Goal: Task Accomplishment & Management: Manage account settings

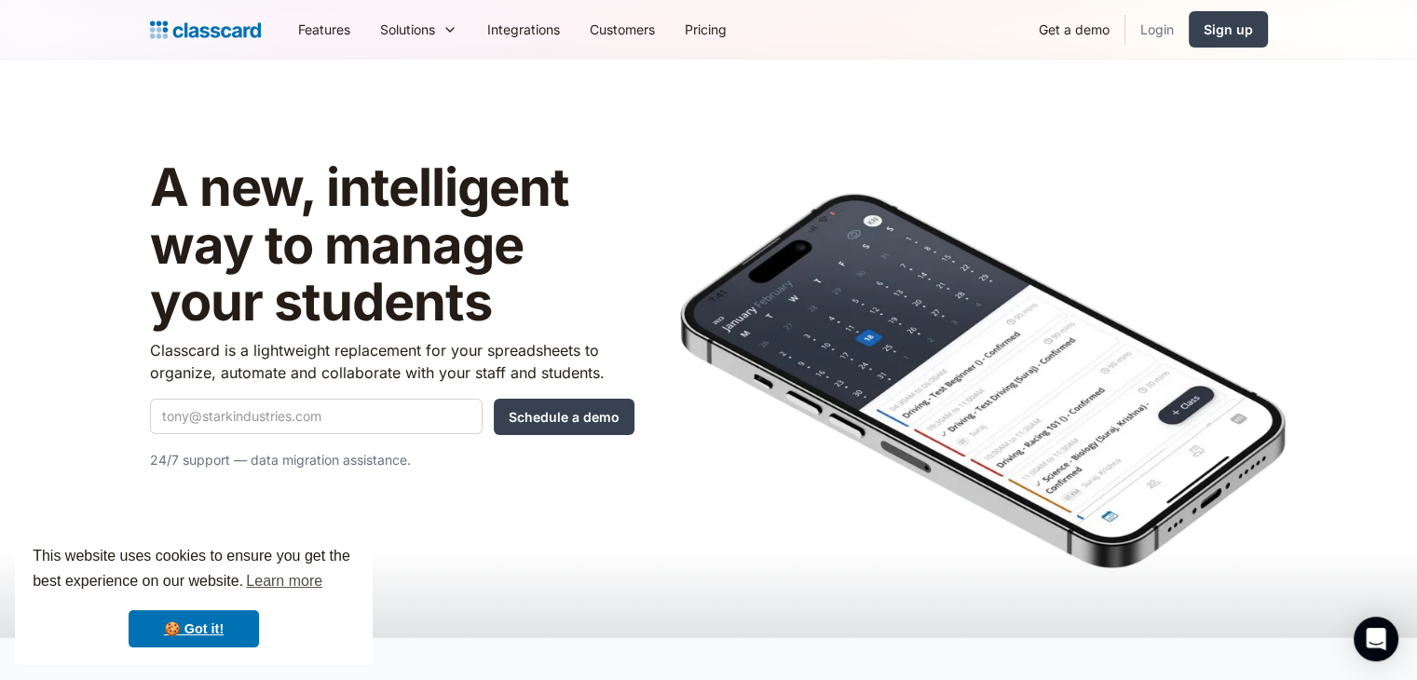
click at [1155, 20] on link "Login" at bounding box center [1156, 29] width 63 height 42
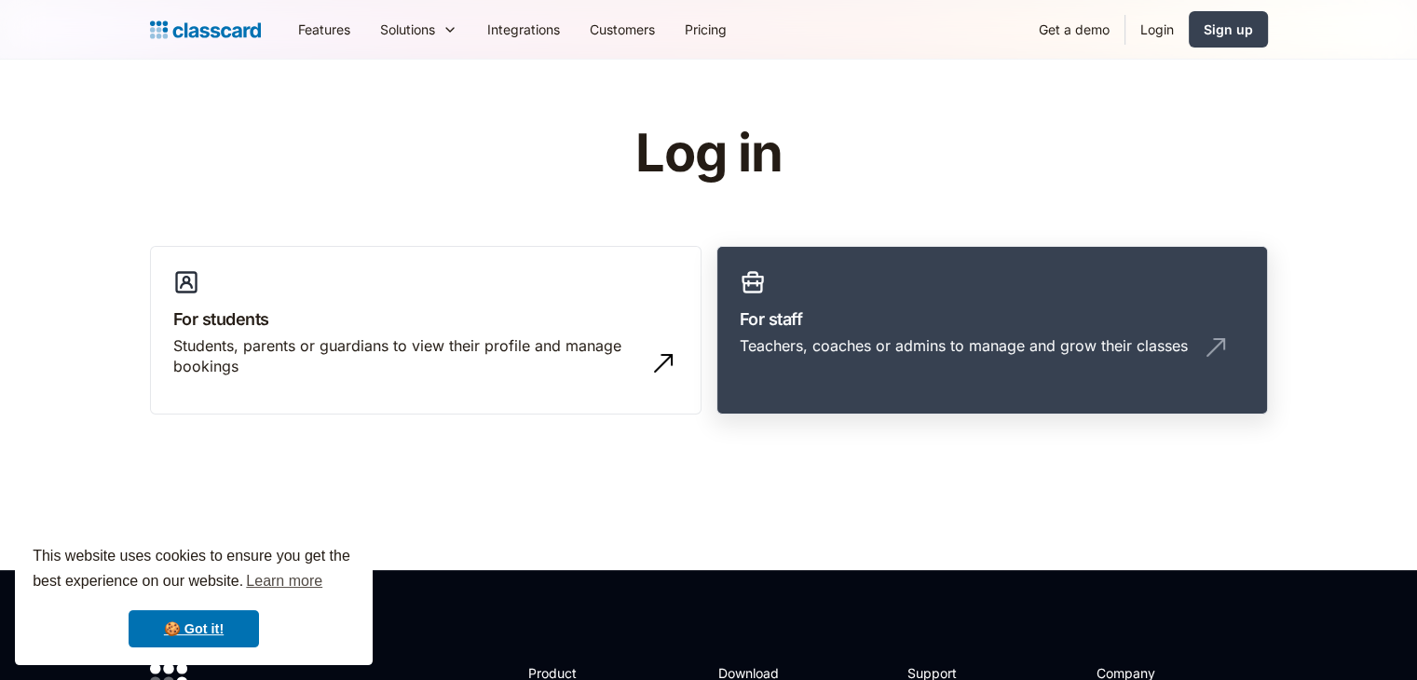
click at [762, 340] on div "Teachers, coaches or admins to manage and grow their classes" at bounding box center [964, 345] width 448 height 20
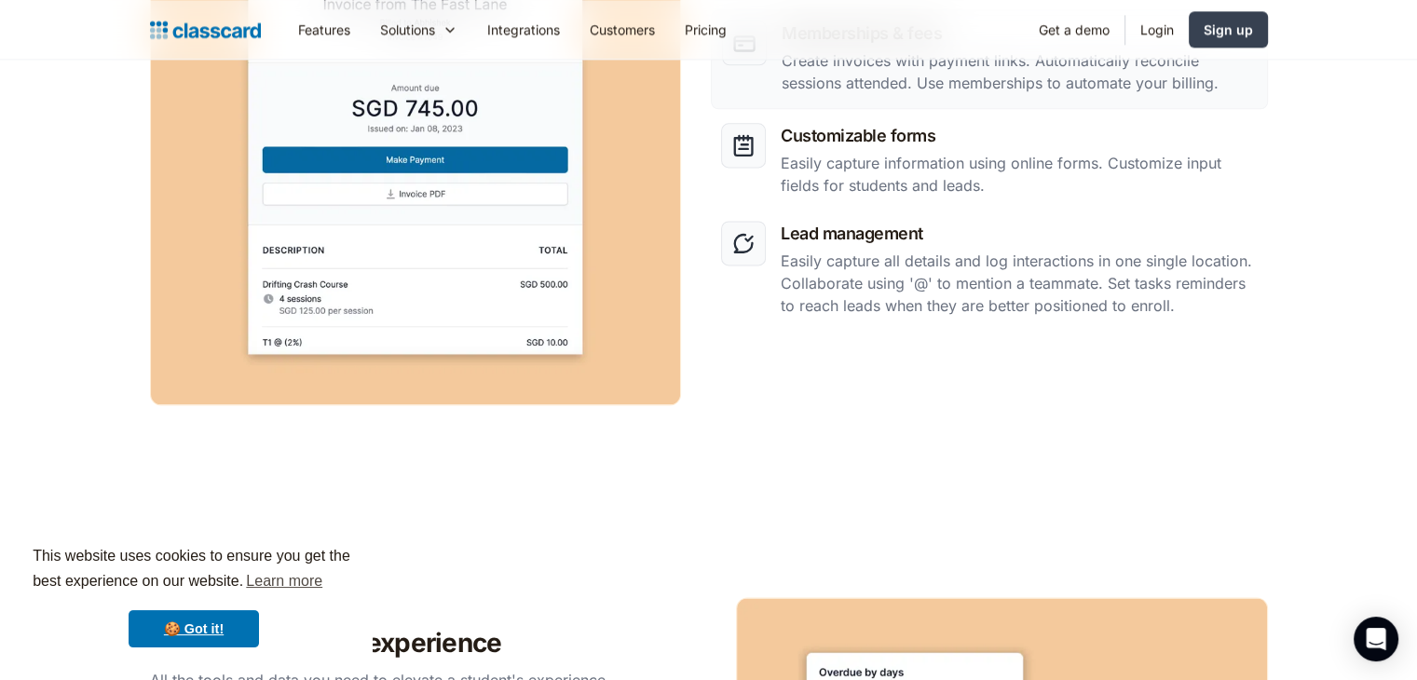
scroll to position [2504, 0]
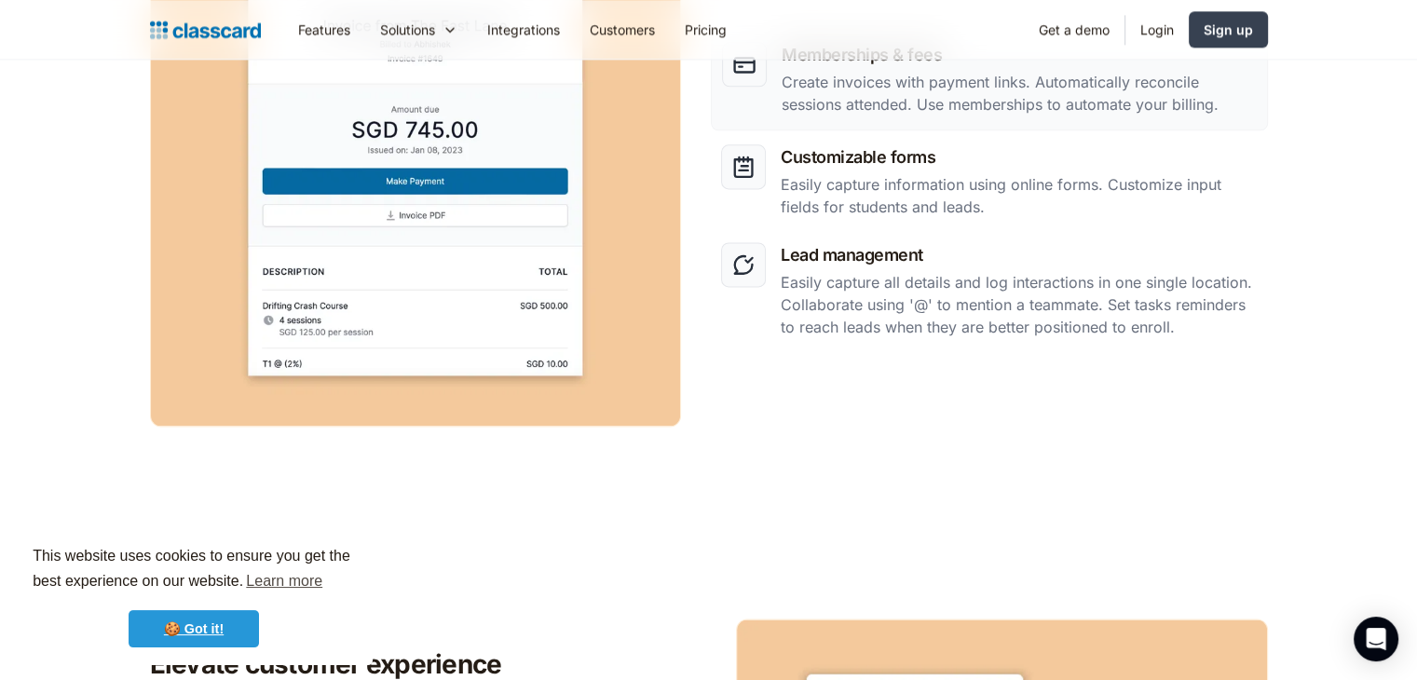
click at [210, 629] on link "🍪 Got it!" at bounding box center [194, 628] width 130 height 37
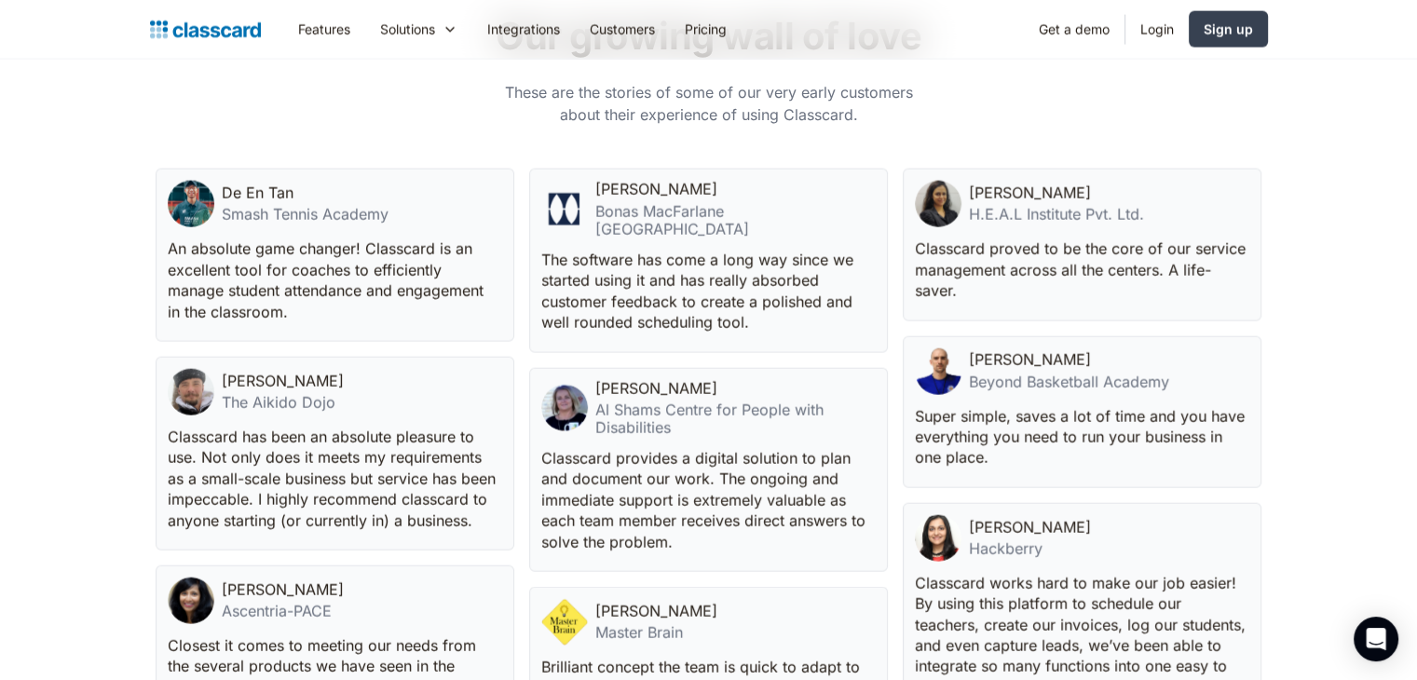
scroll to position [5, 0]
